Goal: Navigation & Orientation: Find specific page/section

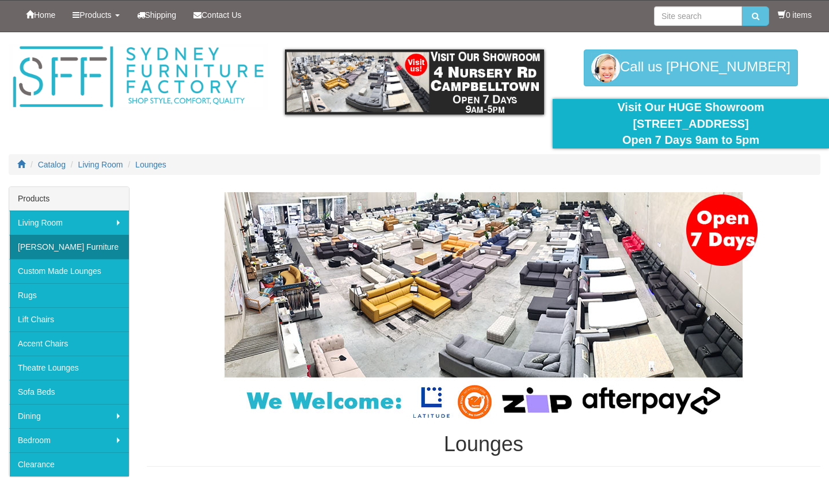
click at [69, 245] on link "[PERSON_NAME] Furniture" at bounding box center [69, 247] width 120 height 24
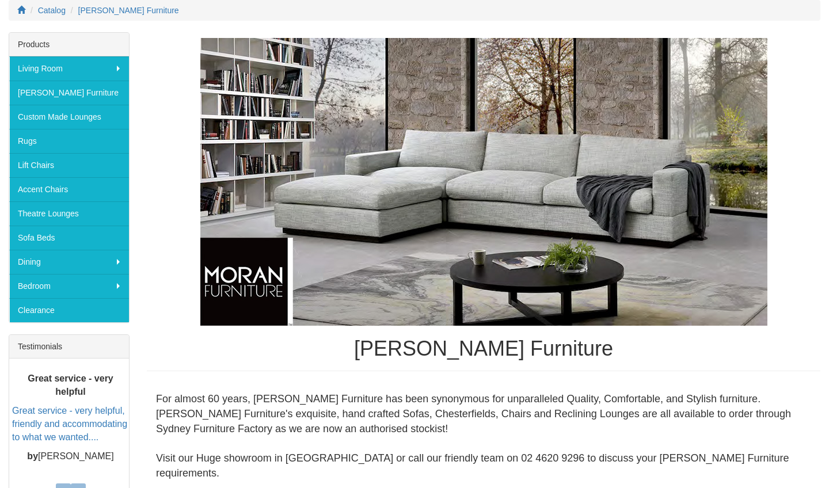
scroll to position [128, 0]
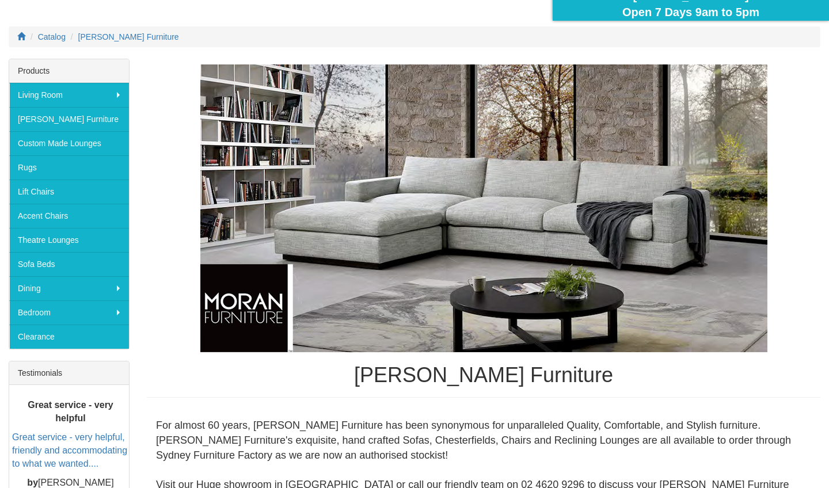
click at [526, 207] on img at bounding box center [483, 208] width 567 height 288
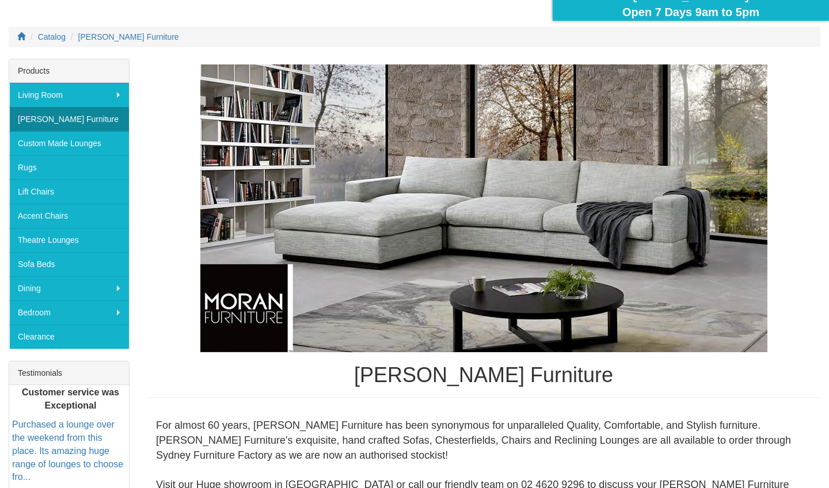
click at [52, 121] on link "[PERSON_NAME] Furniture" at bounding box center [69, 119] width 120 height 24
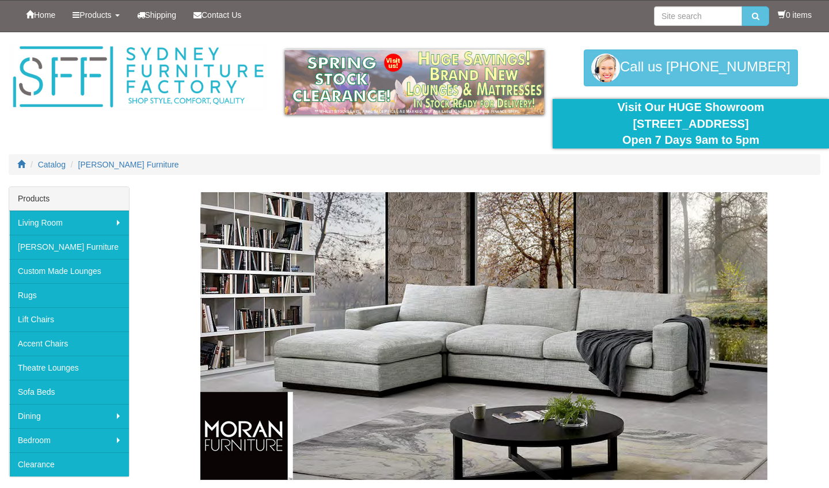
scroll to position [128, 0]
